Goal: Navigation & Orientation: Find specific page/section

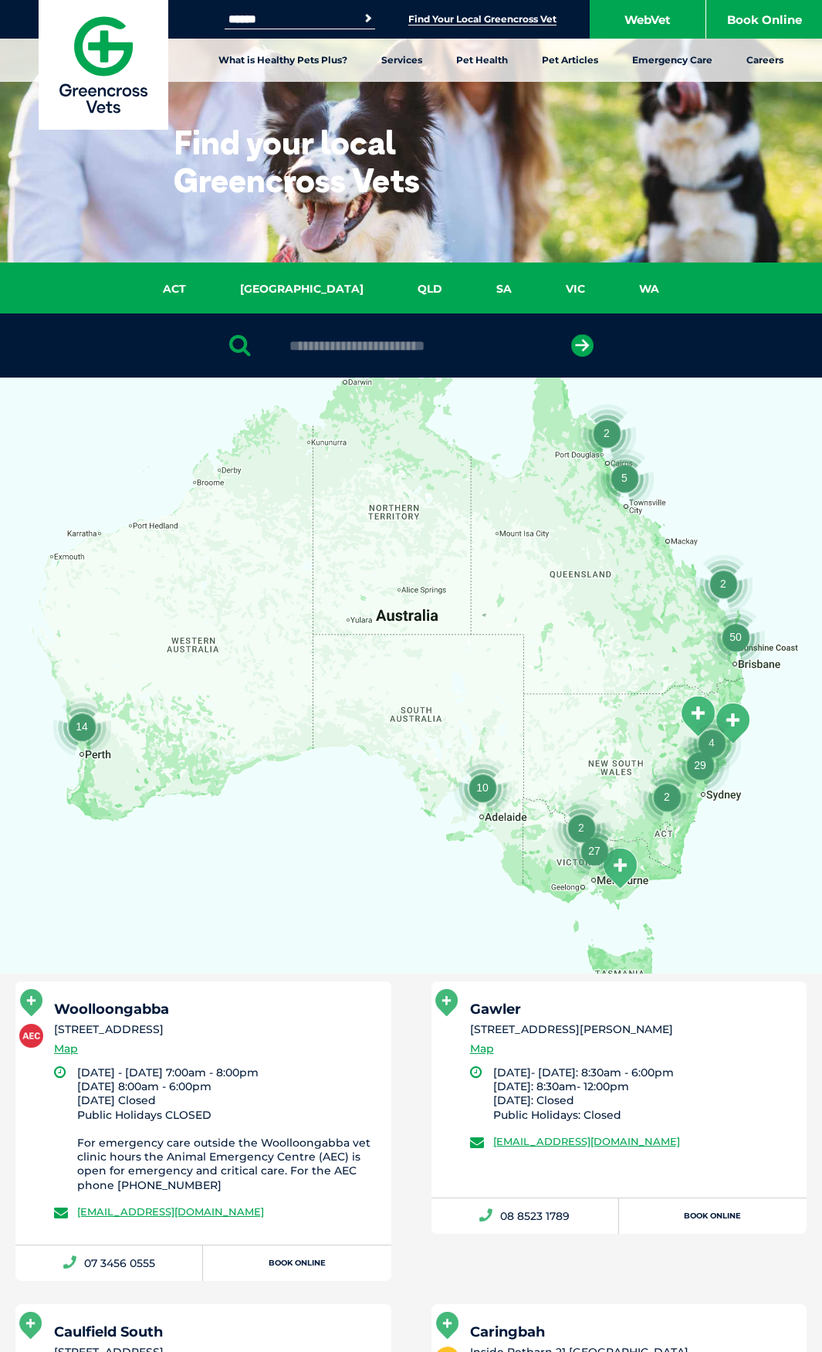
click at [335, 347] on input "text" at bounding box center [411, 345] width 259 height 15
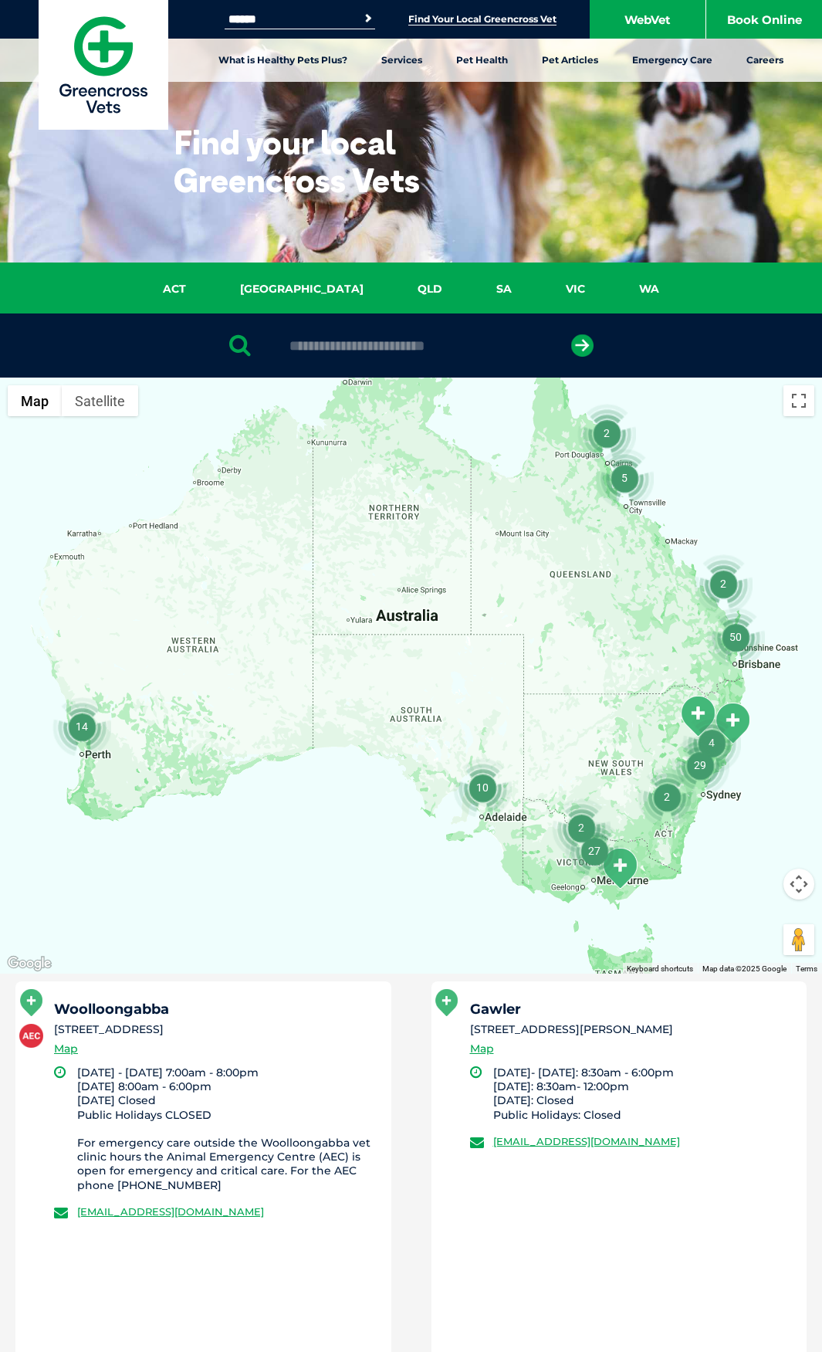
type input "*"
click at [571, 334] on button "submit" at bounding box center [582, 345] width 22 height 22
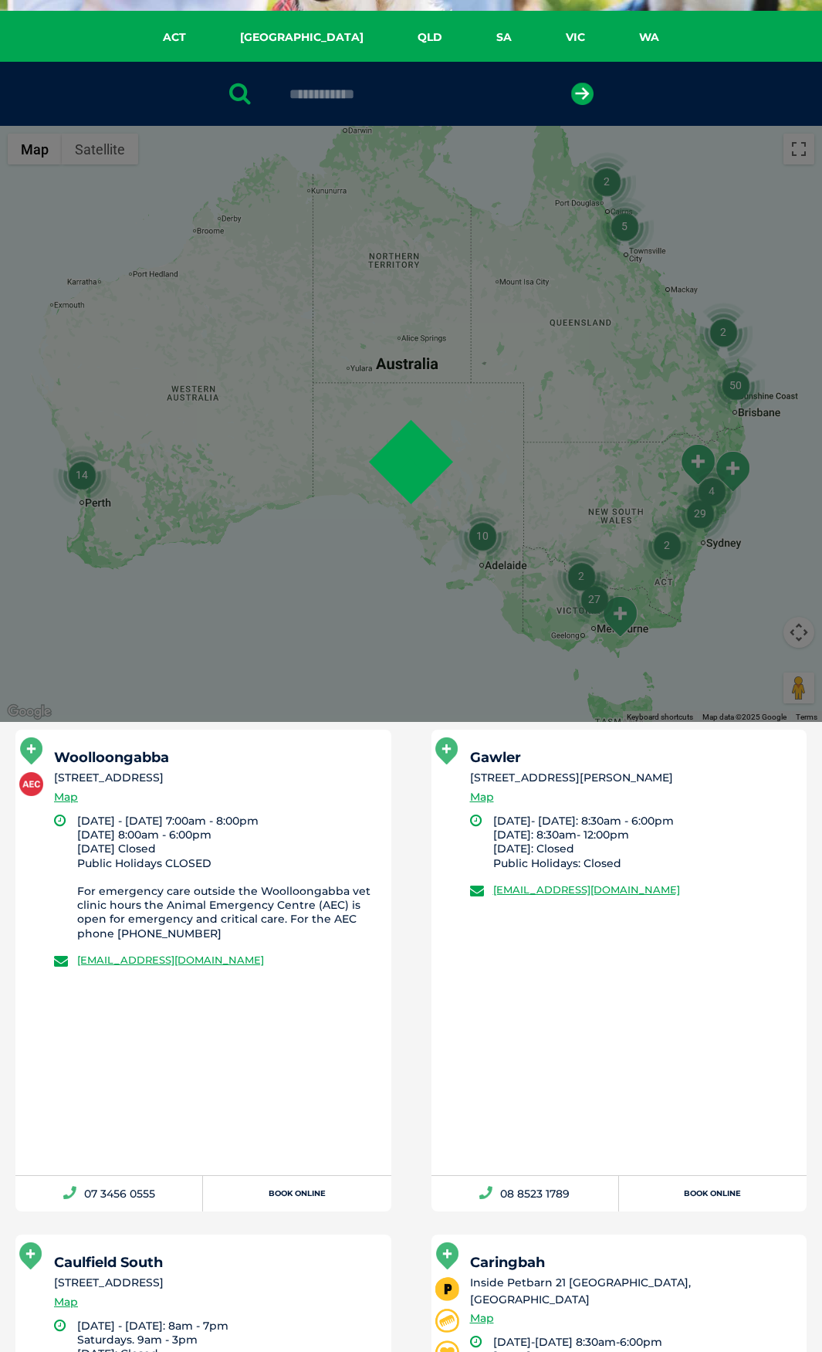
scroll to position [300, 0]
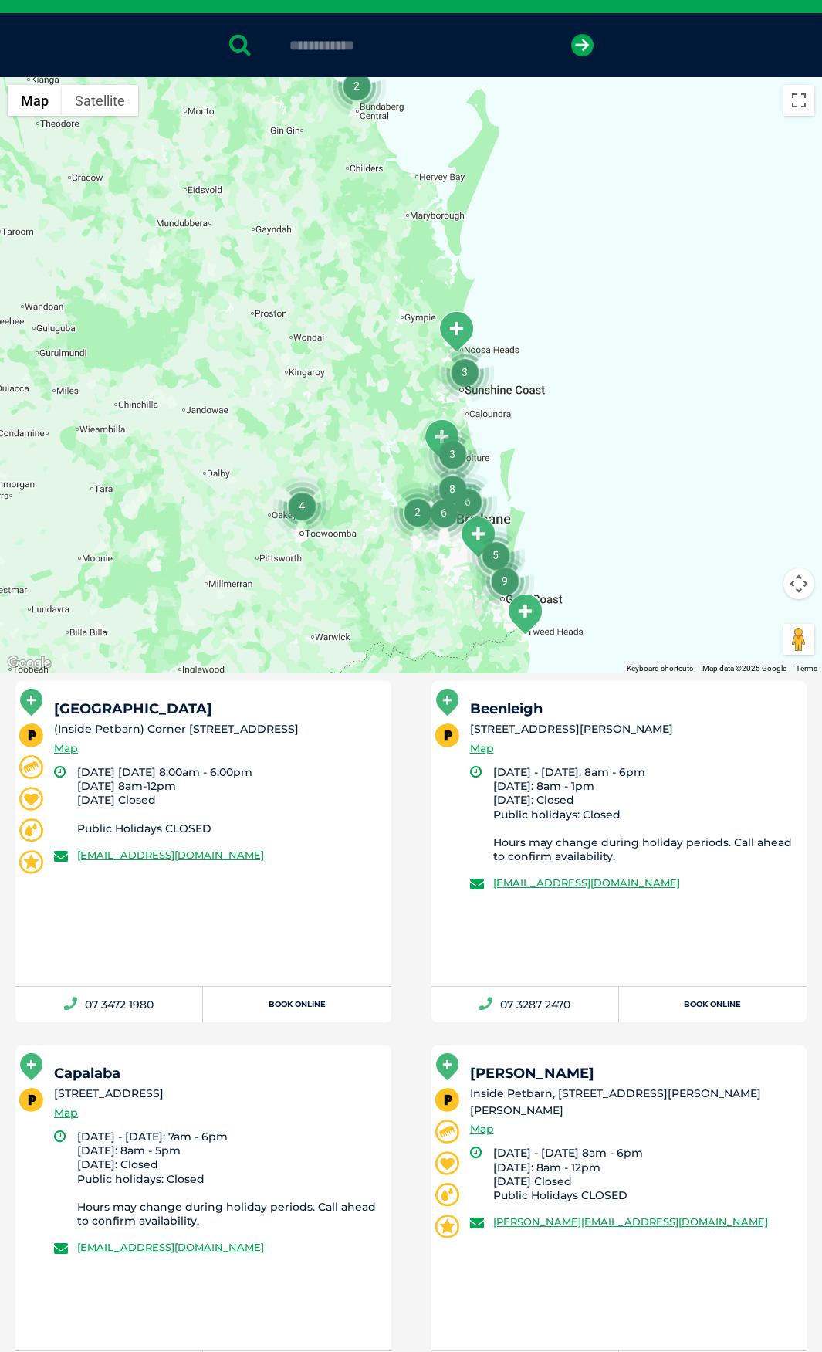
click at [408, 32] on div "**********" at bounding box center [411, 45] width 822 height 64
click at [412, 38] on input "**********" at bounding box center [411, 45] width 259 height 15
type input "**********"
click at [571, 34] on button "submit" at bounding box center [582, 45] width 22 height 22
click at [255, 729] on li "(Inside Petbarn) Corner [STREET_ADDRESS]" at bounding box center [215, 729] width 323 height 16
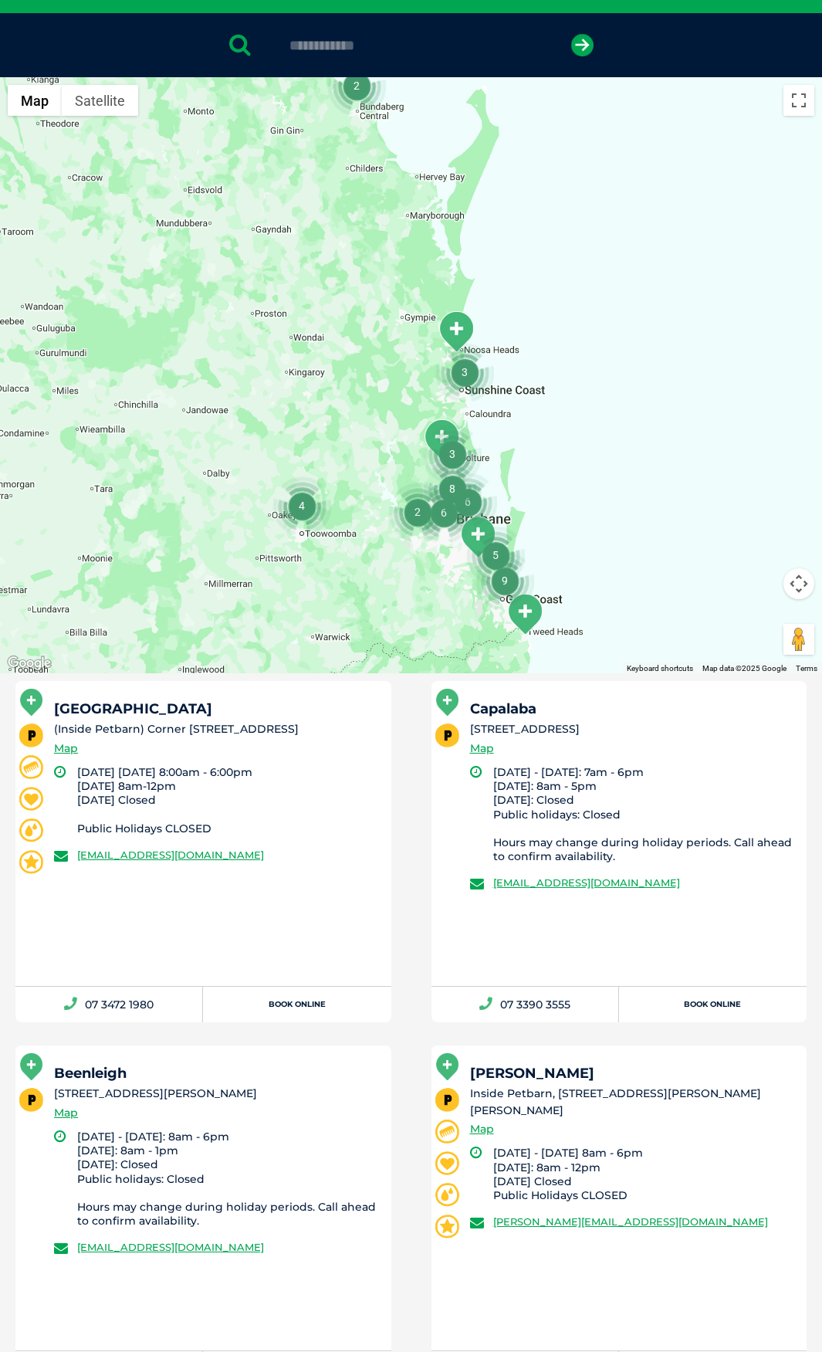
click at [323, 737] on li "(Inside Petbarn) Corner [STREET_ADDRESS]" at bounding box center [215, 729] width 323 height 16
click at [272, 737] on li "(Inside Petbarn) Corner [STREET_ADDRESS]" at bounding box center [215, 729] width 323 height 16
drag, startPoint x: 145, startPoint y: 711, endPoint x: 72, endPoint y: 705, distance: 73.6
click at [72, 705] on h5 "[GEOGRAPHIC_DATA]" at bounding box center [215, 709] width 323 height 14
click at [169, 725] on li "(Inside Petbarn) Corner [STREET_ADDRESS]" at bounding box center [215, 729] width 323 height 16
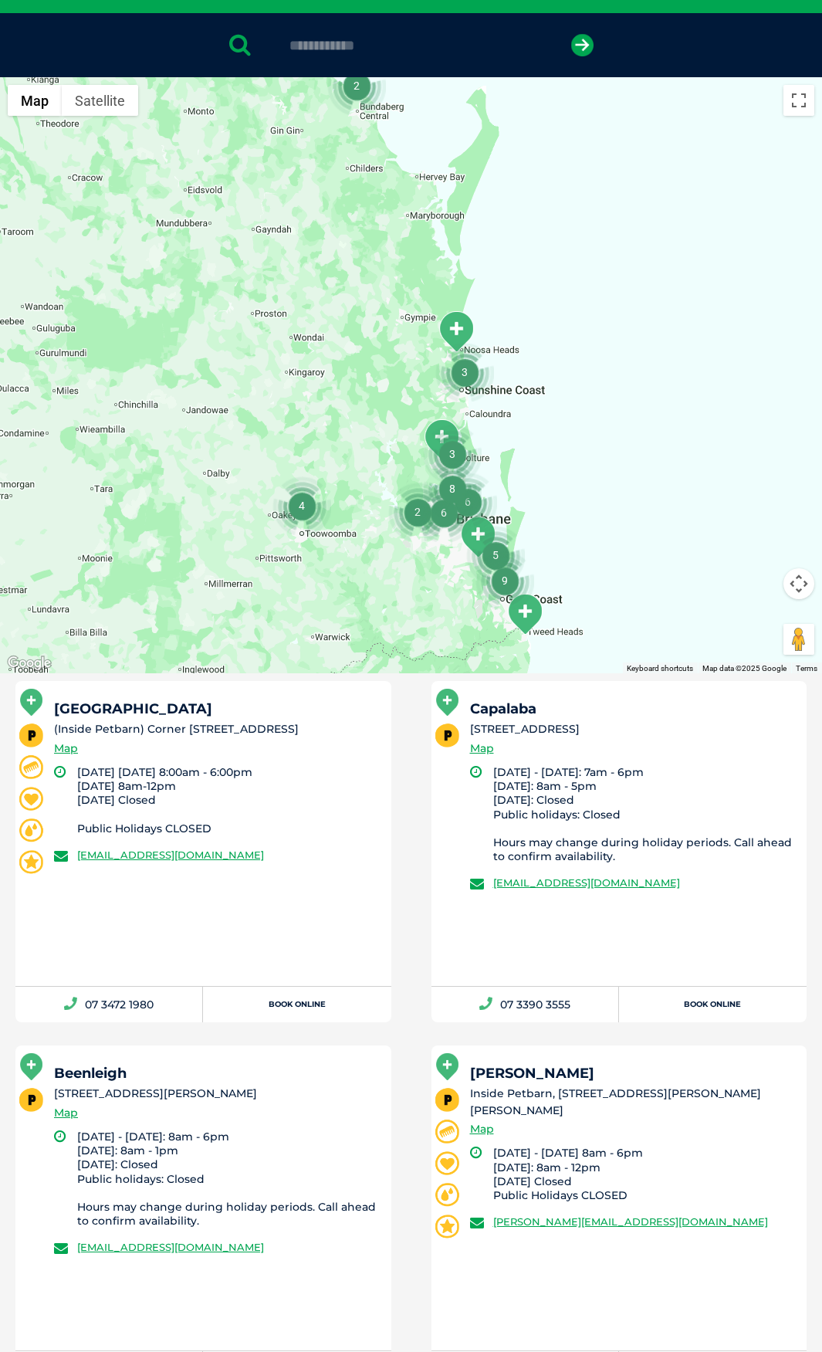
drag, startPoint x: 152, startPoint y: 749, endPoint x: 55, endPoint y: 709, distance: 104.9
click at [55, 709] on div "[GEOGRAPHIC_DATA] (Inside Petbarn) Corner [STREET_ADDRESS] Map" at bounding box center [215, 733] width 323 height 63
click at [135, 721] on li "(Inside Petbarn) Corner [STREET_ADDRESS]" at bounding box center [215, 729] width 323 height 16
drag, startPoint x: 159, startPoint y: 740, endPoint x: 58, endPoint y: 702, distance: 108.2
click at [58, 702] on div "[GEOGRAPHIC_DATA] (Inside Petbarn) Corner [STREET_ADDRESS] Map" at bounding box center [215, 733] width 323 height 63
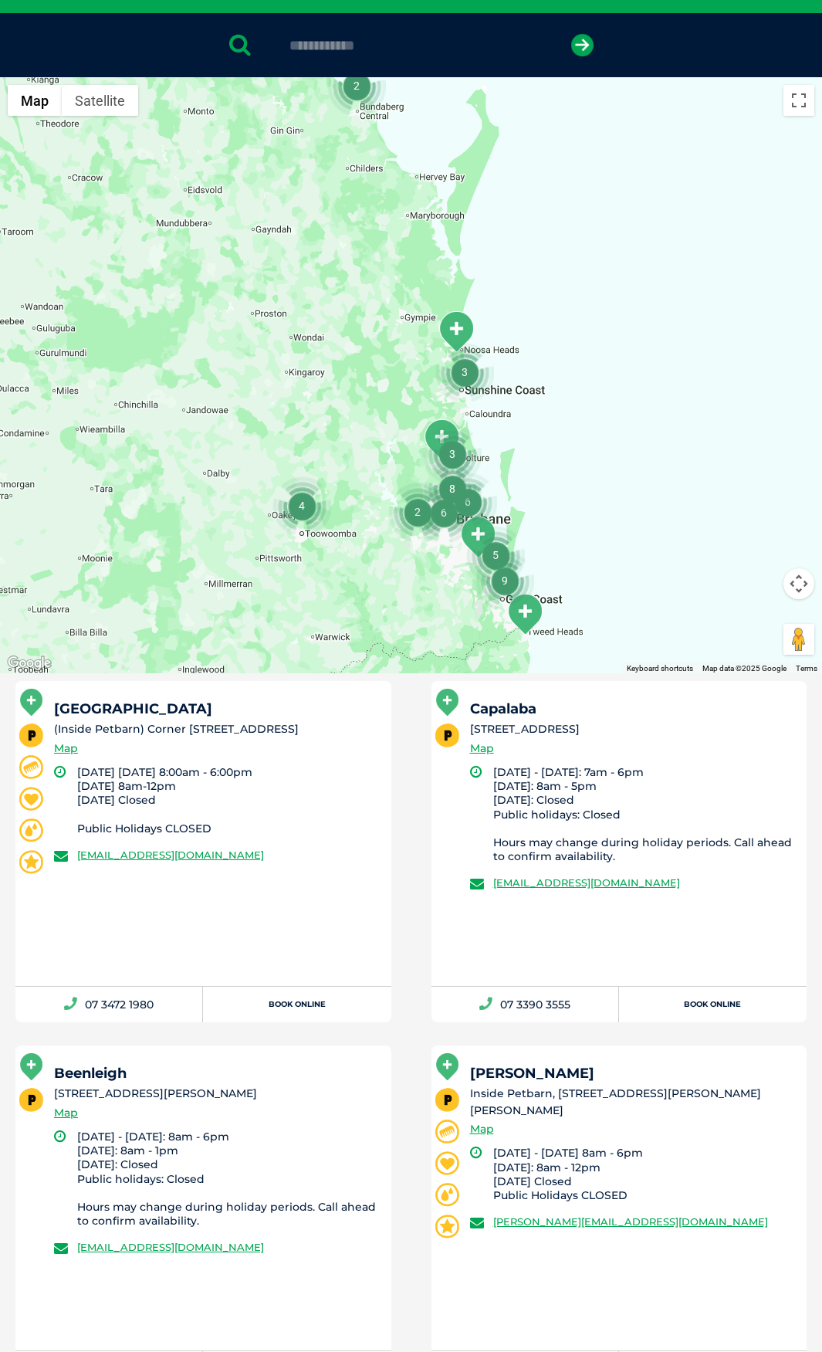
click at [182, 726] on li "(Inside Petbarn) Corner [STREET_ADDRESS]" at bounding box center [215, 729] width 323 height 16
click at [302, 723] on li "(Inside Petbarn) Corner [STREET_ADDRESS]" at bounding box center [215, 729] width 323 height 16
click at [270, 765] on div "[GEOGRAPHIC_DATA] (Inside Petbarn) Corner [STREET_ADDRESS] Map" at bounding box center [215, 733] width 323 height 63
click at [402, 728] on li "Our vet is co-located with a Petbarn retail store Grooming Adoption DIY Dog Was…" at bounding box center [203, 851] width 416 height 341
